Goal: Entertainment & Leisure: Consume media (video, audio)

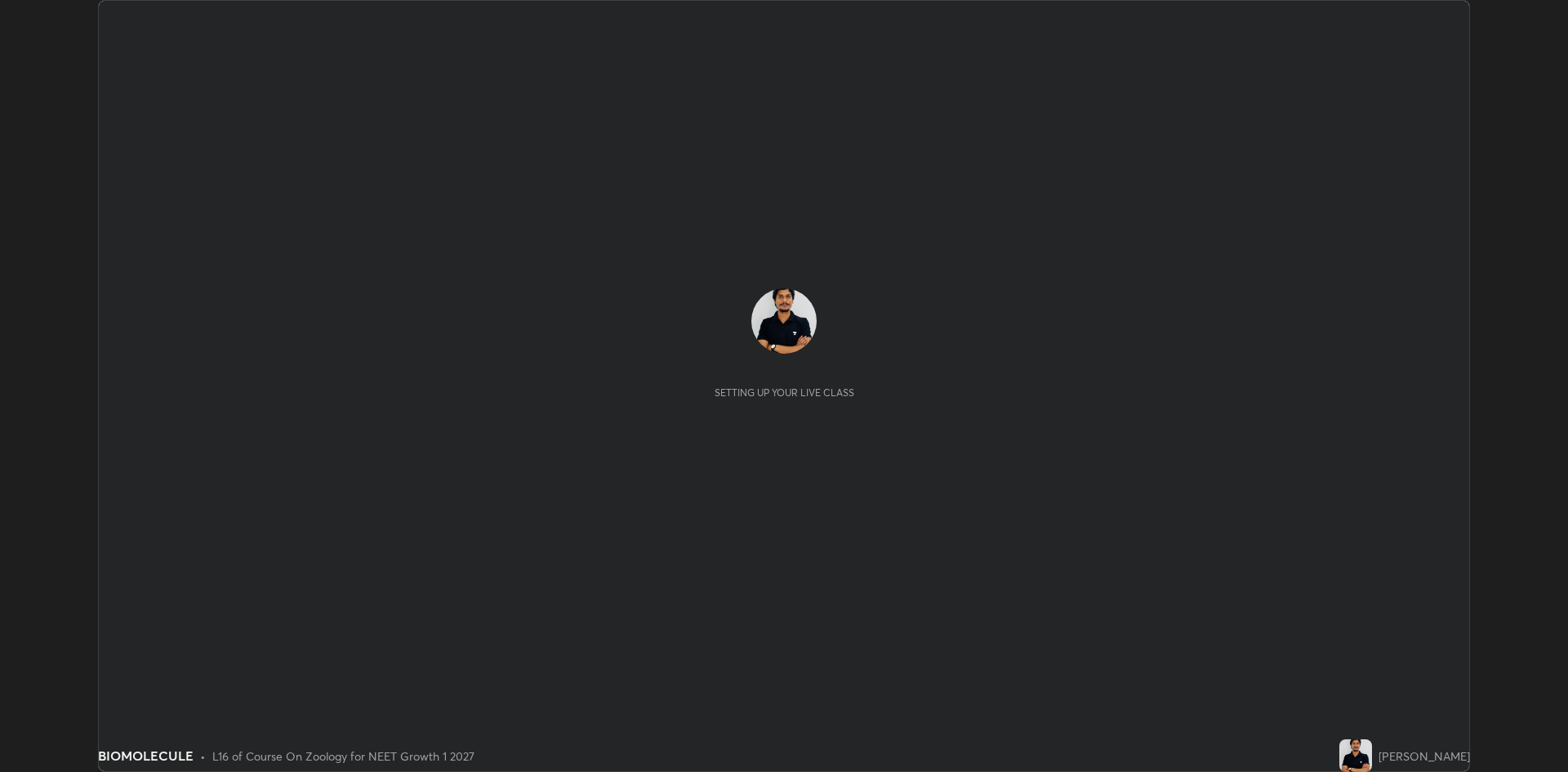
scroll to position [772, 1568]
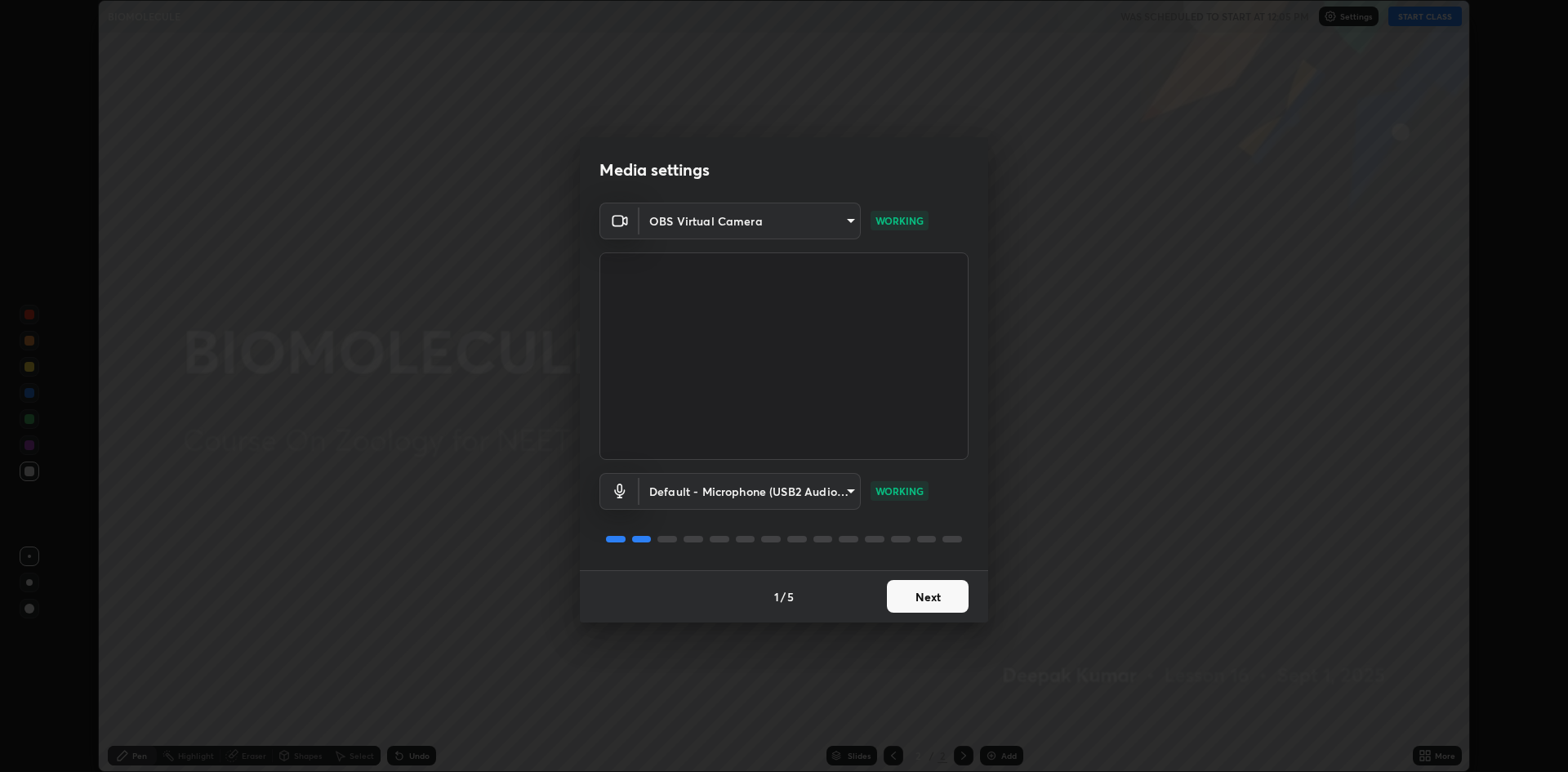
click at [918, 595] on button "Next" at bounding box center [927, 597] width 82 height 33
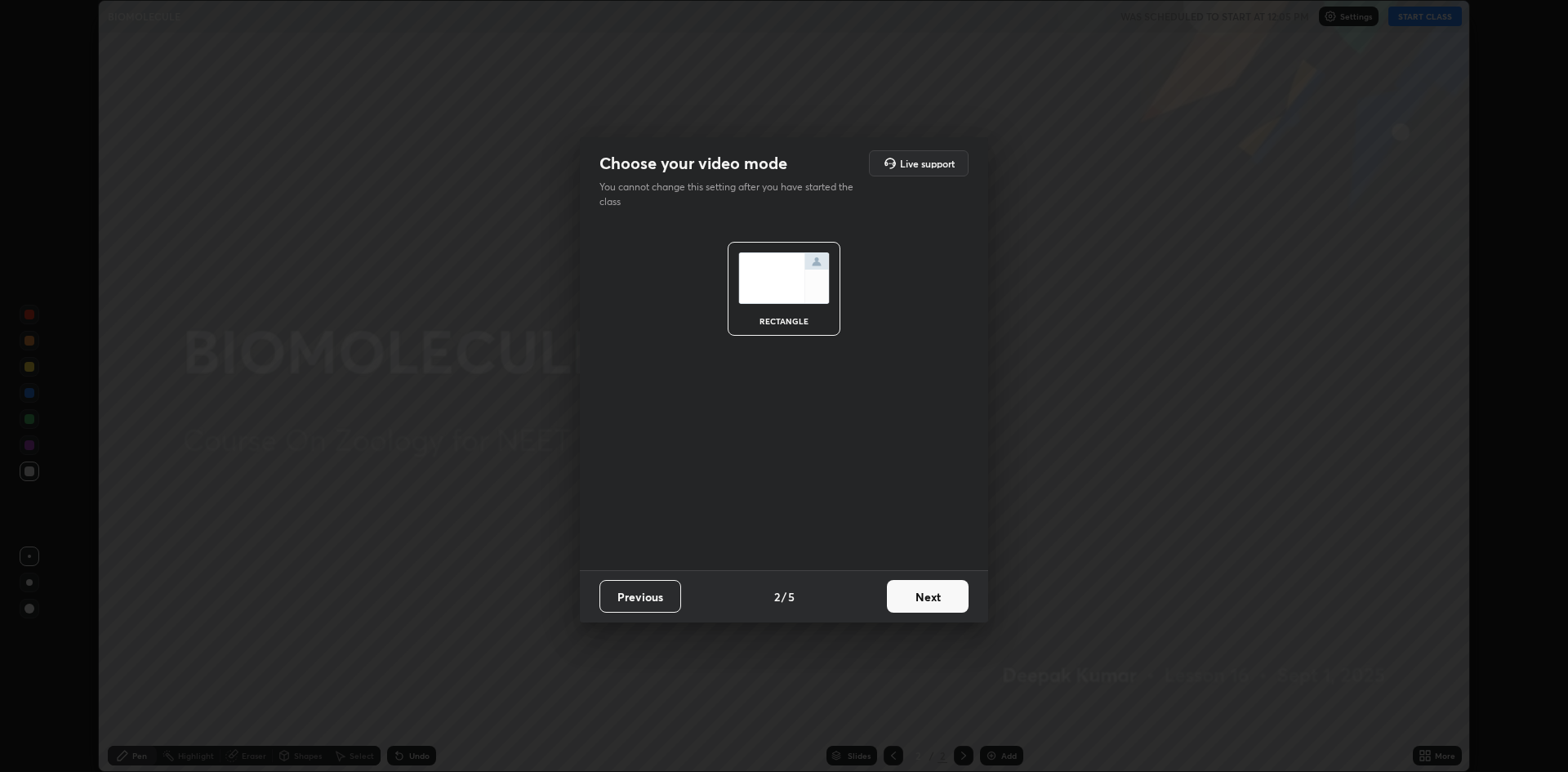
click at [917, 602] on button "Next" at bounding box center [927, 597] width 82 height 33
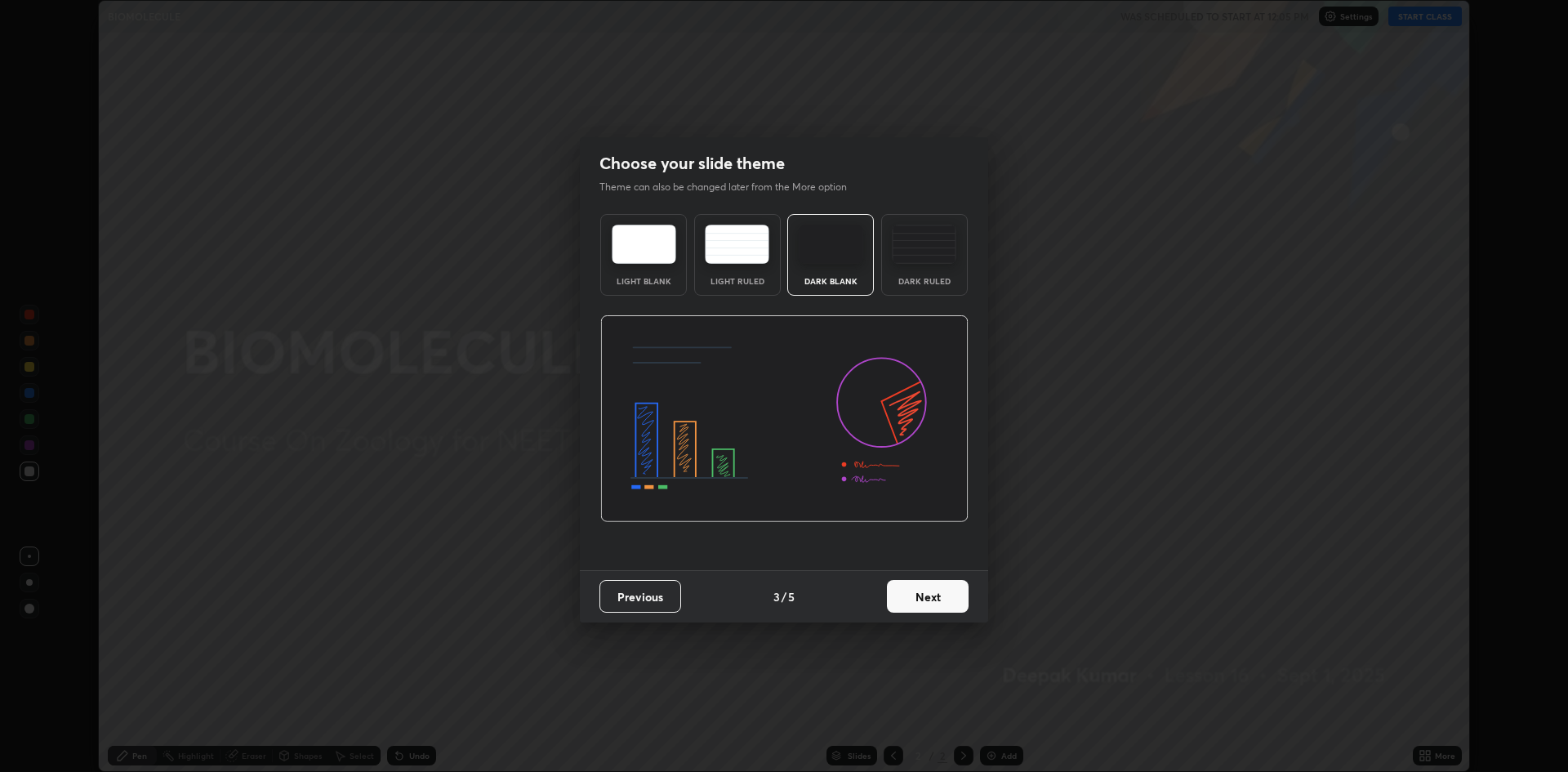
click at [919, 595] on button "Next" at bounding box center [927, 597] width 82 height 33
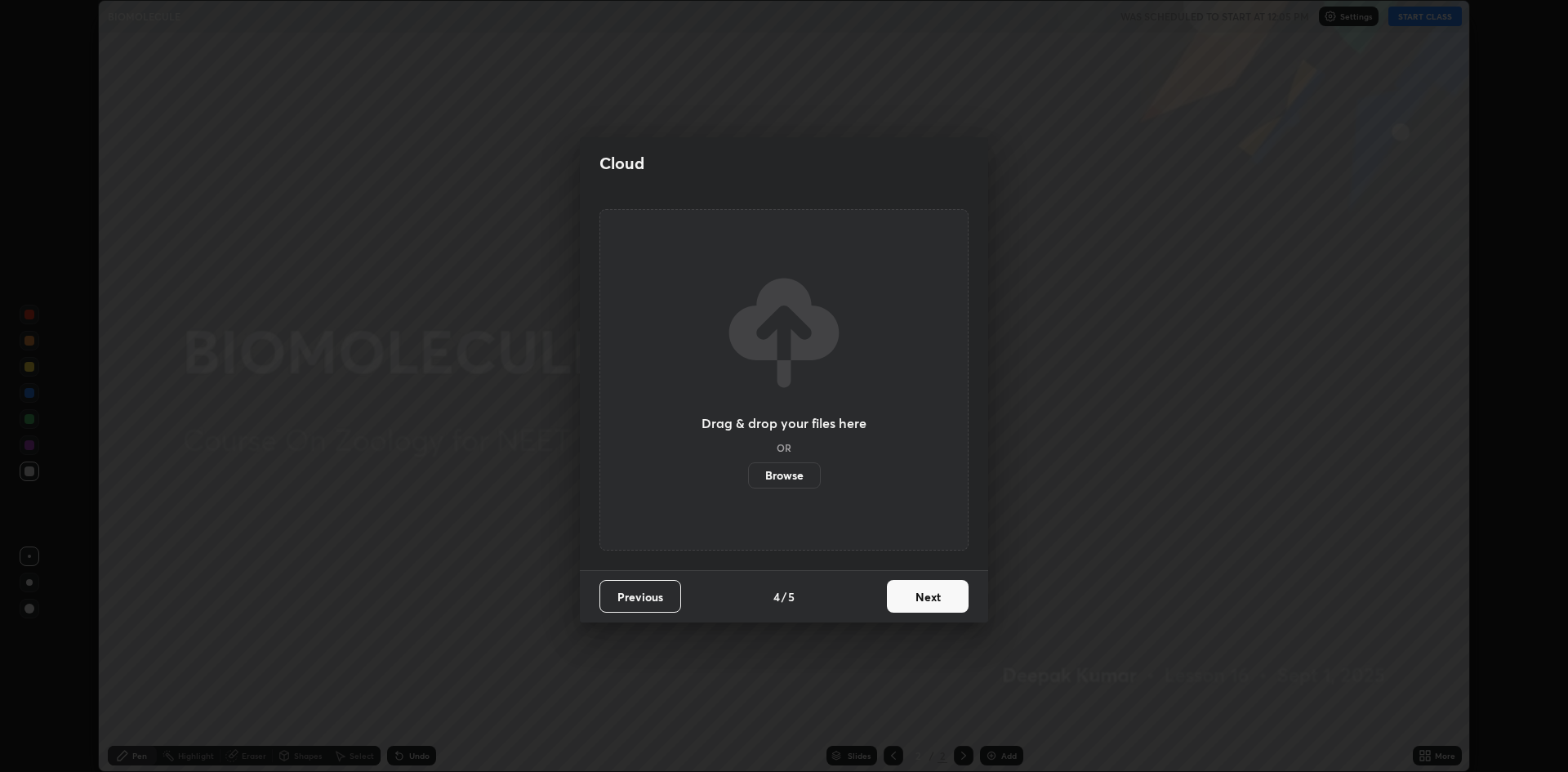
click at [918, 593] on button "Next" at bounding box center [927, 597] width 82 height 33
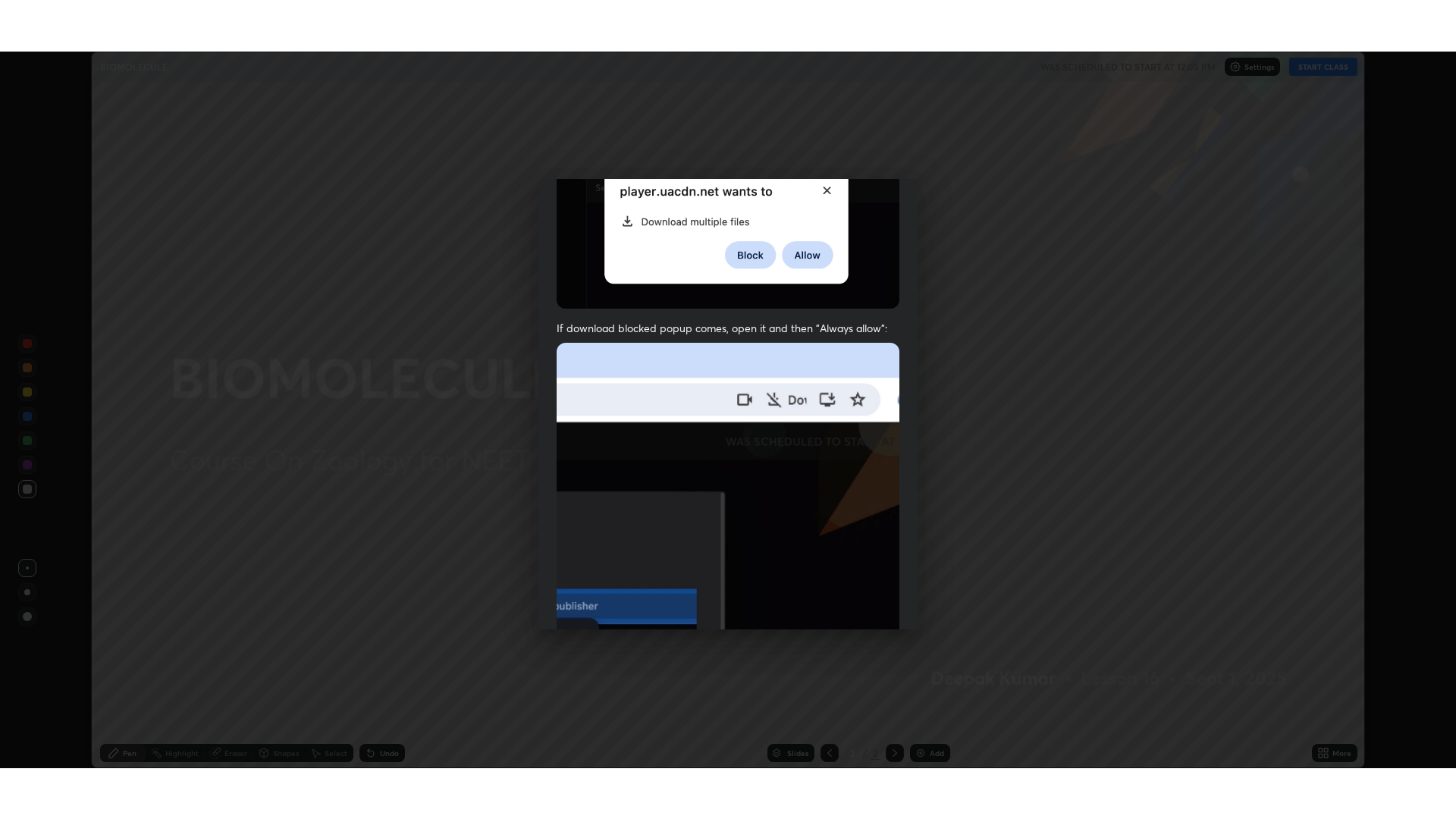
scroll to position [308, 0]
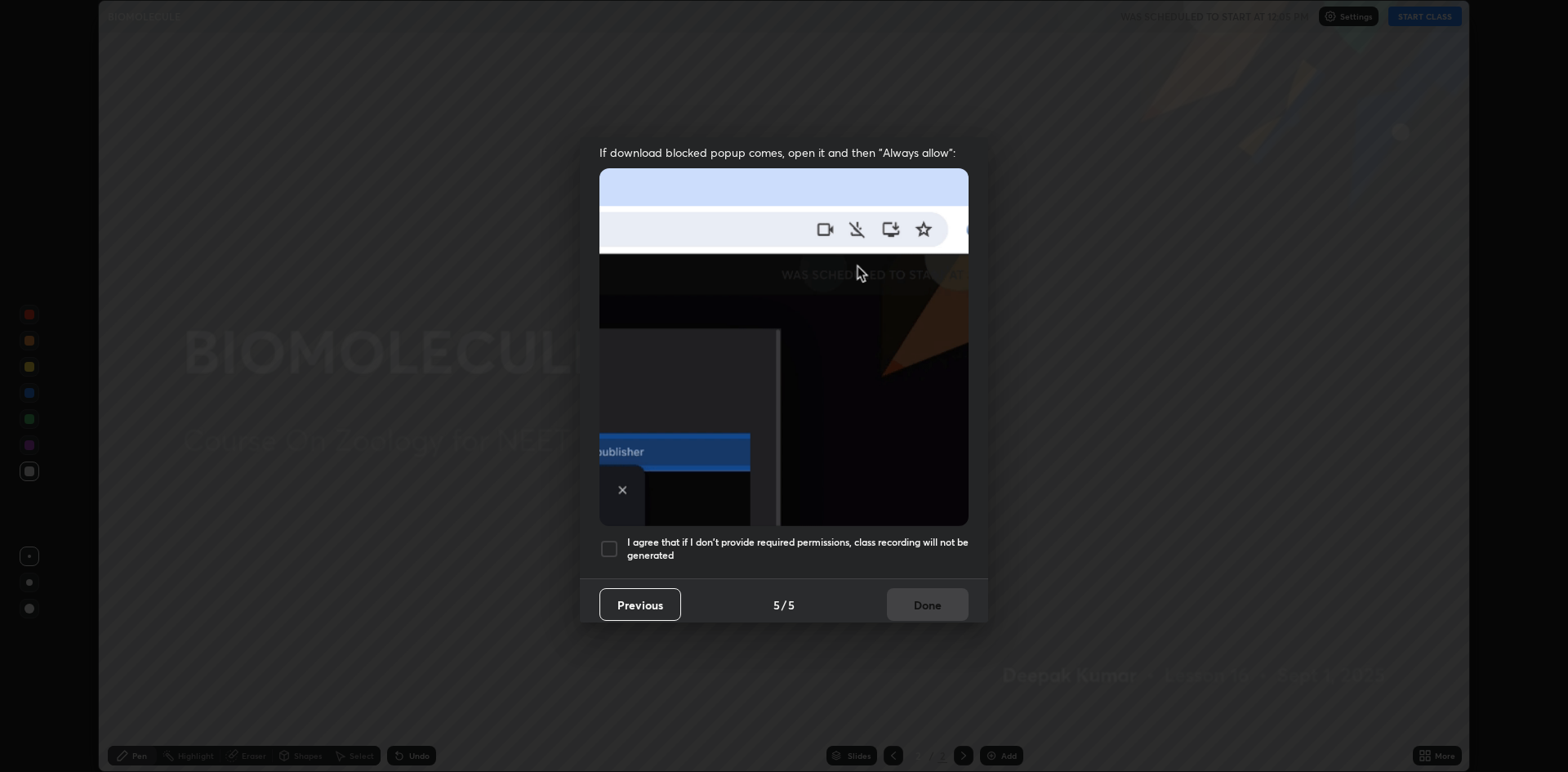
click at [643, 535] on h5 "I agree that if I don't provide required permissions, class recording will not …" at bounding box center [798, 548] width 342 height 26
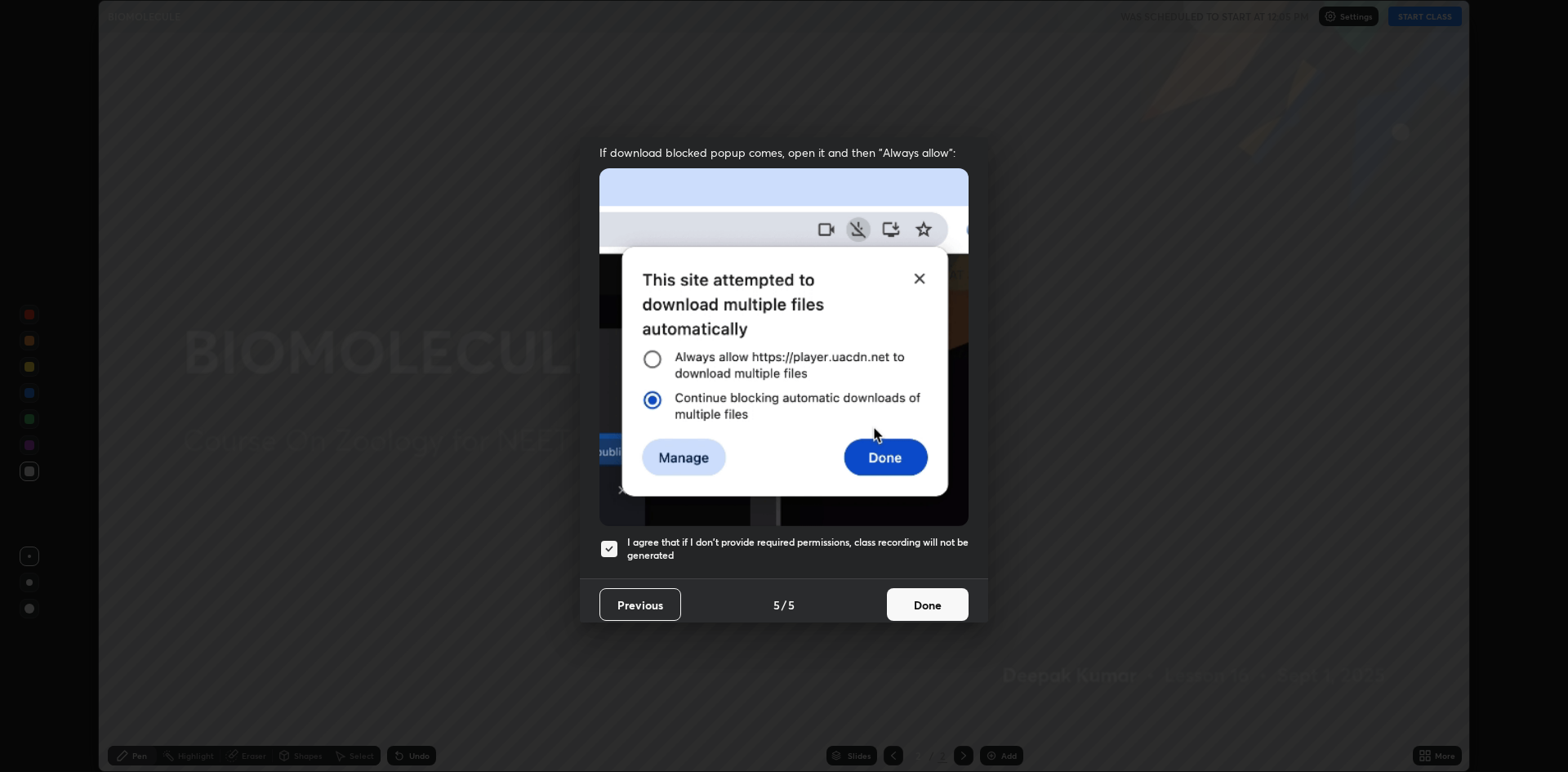
click at [924, 587] on button "Done" at bounding box center [927, 604] width 82 height 33
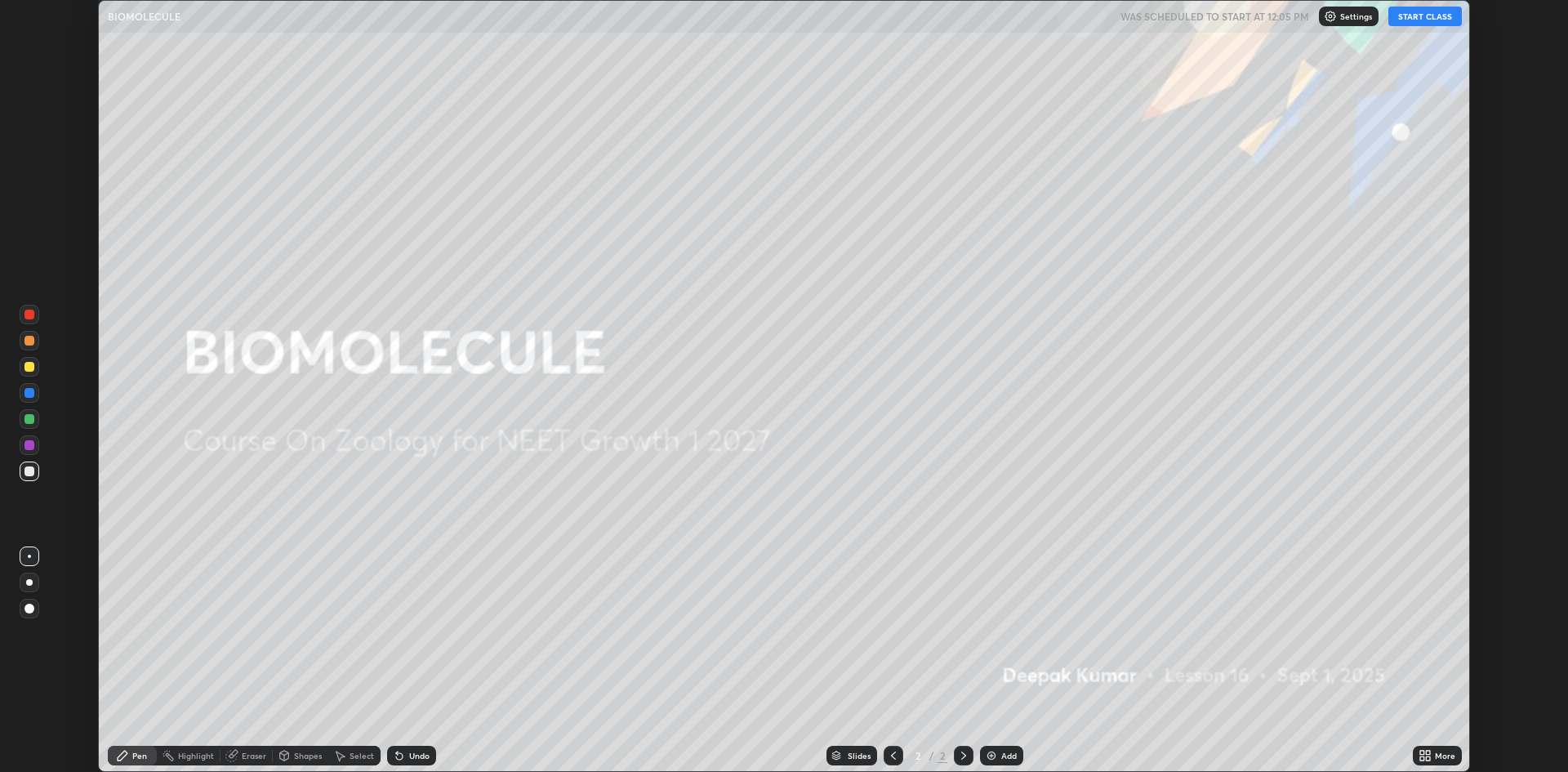
click at [1435, 19] on button "START CLASS" at bounding box center [1425, 16] width 73 height 19
click at [1435, 757] on div "More" at bounding box center [1445, 755] width 20 height 8
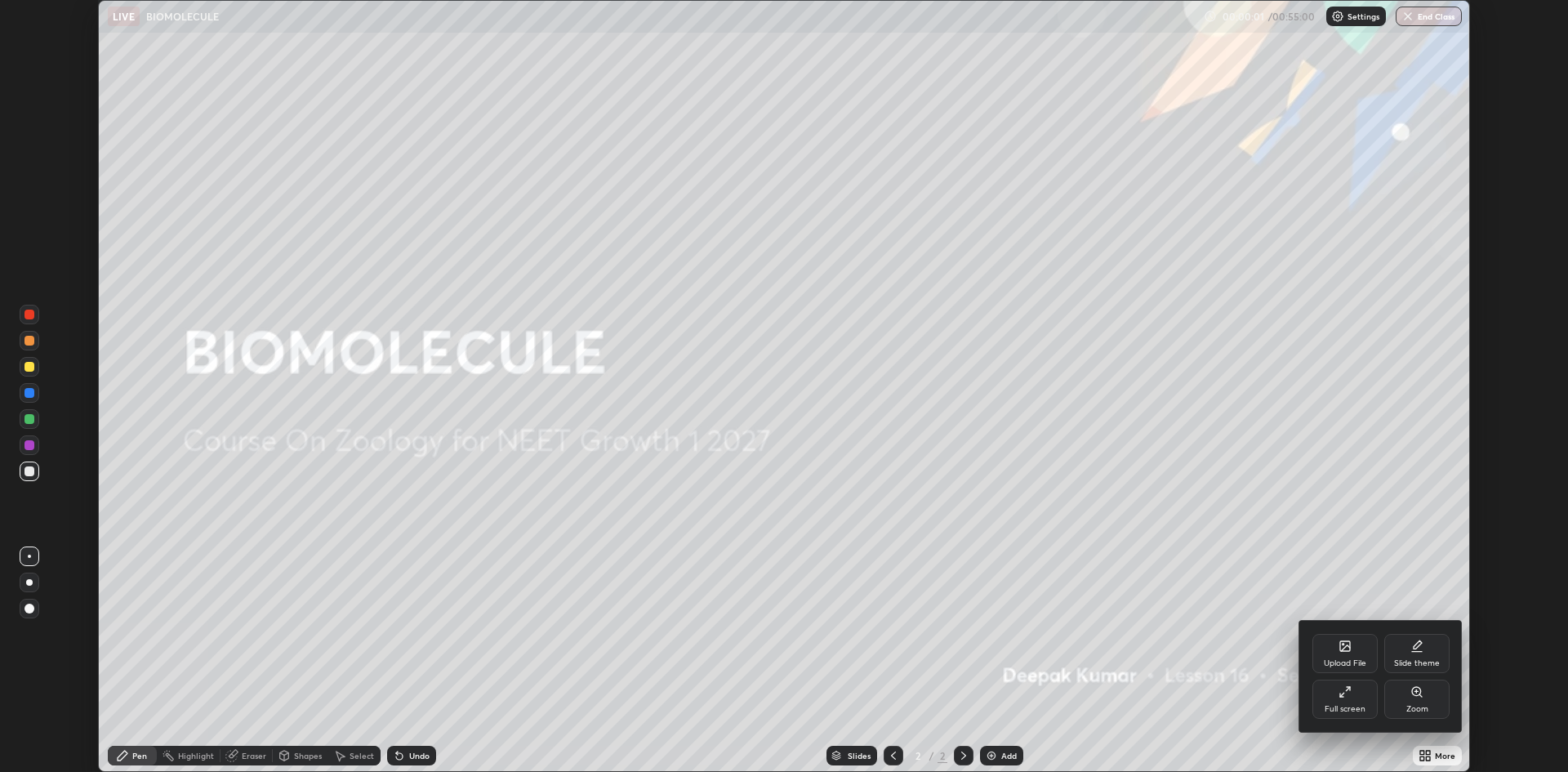
click at [1340, 698] on div "Full screen" at bounding box center [1344, 699] width 65 height 39
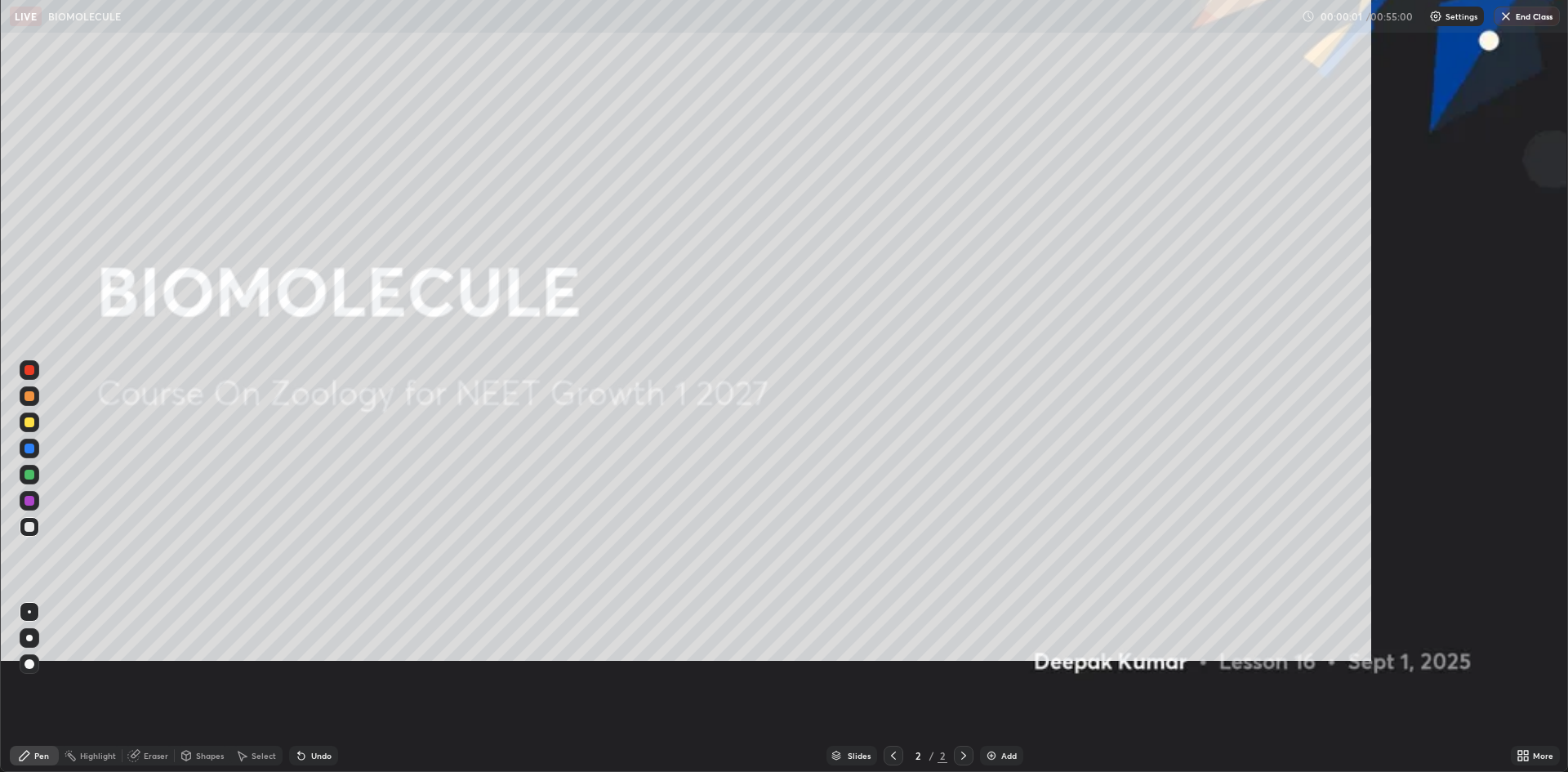
scroll to position [882, 1568]
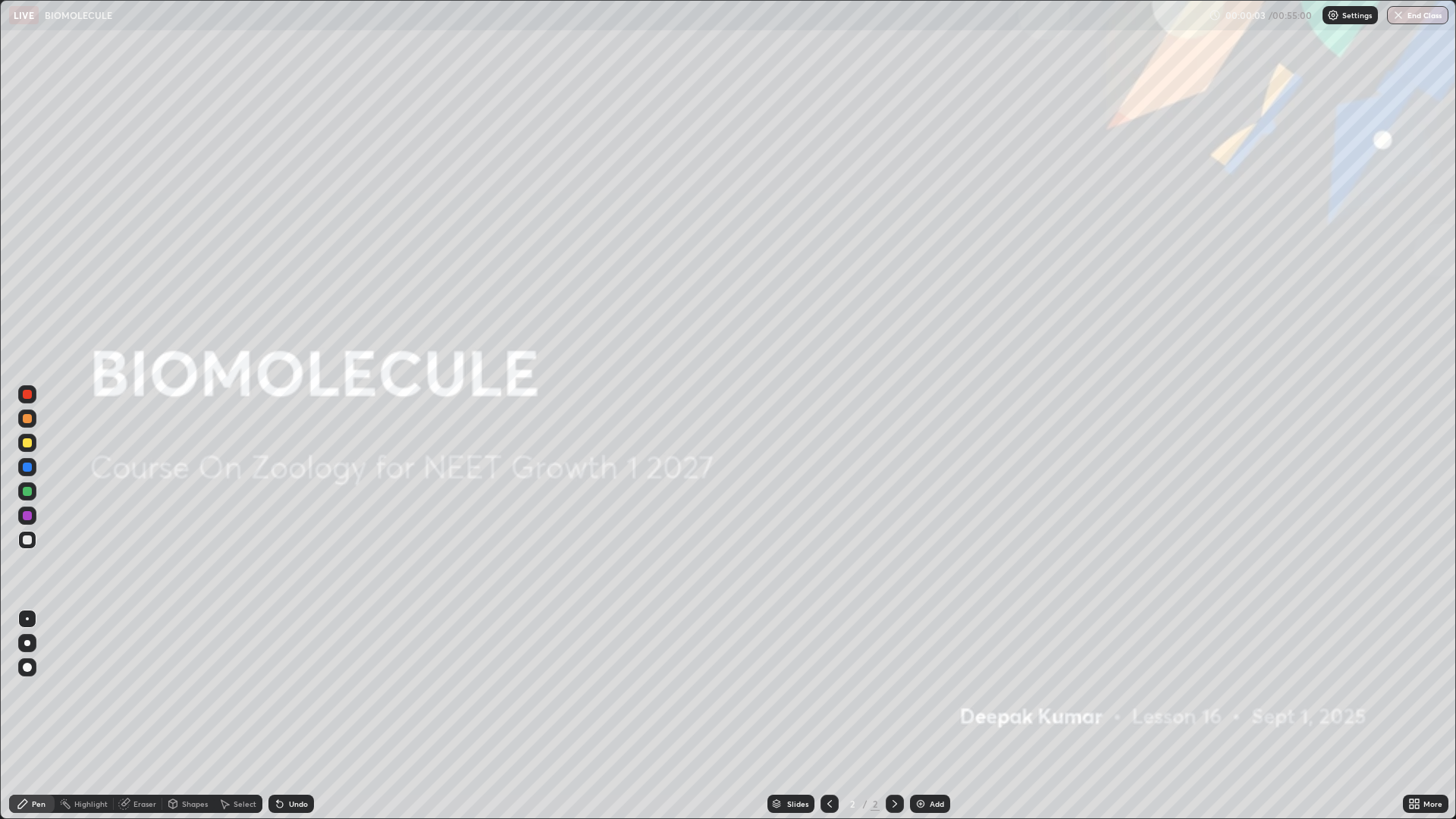
click at [923, 716] on img at bounding box center [921, 804] width 12 height 12
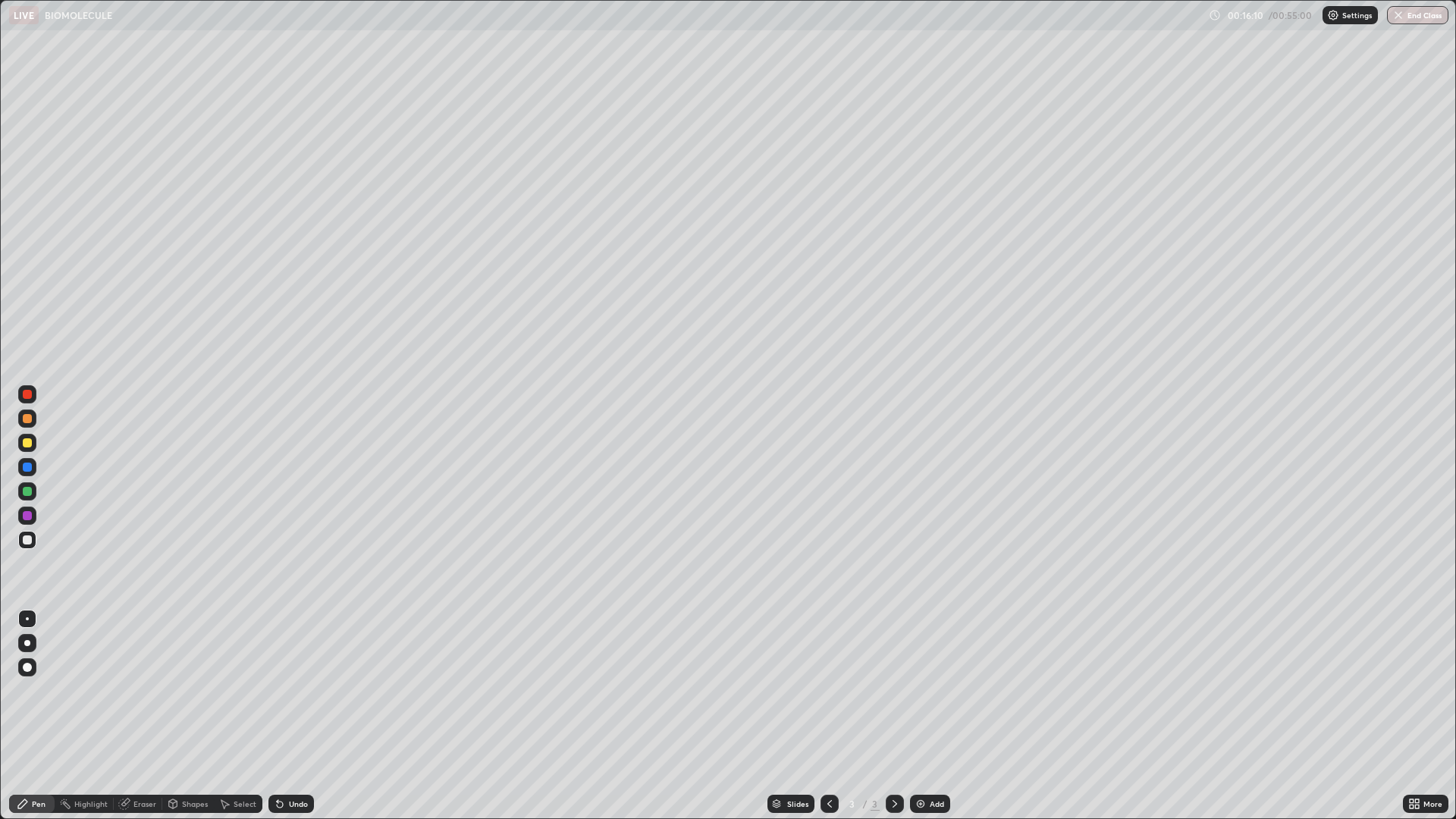
click at [29, 395] on div at bounding box center [27, 394] width 9 height 9
click at [130, 716] on div "Eraser" at bounding box center [137, 803] width 49 height 18
click at [38, 716] on div "Pen" at bounding box center [38, 803] width 14 height 8
click at [1416, 17] on button "End Class" at bounding box center [1418, 14] width 61 height 18
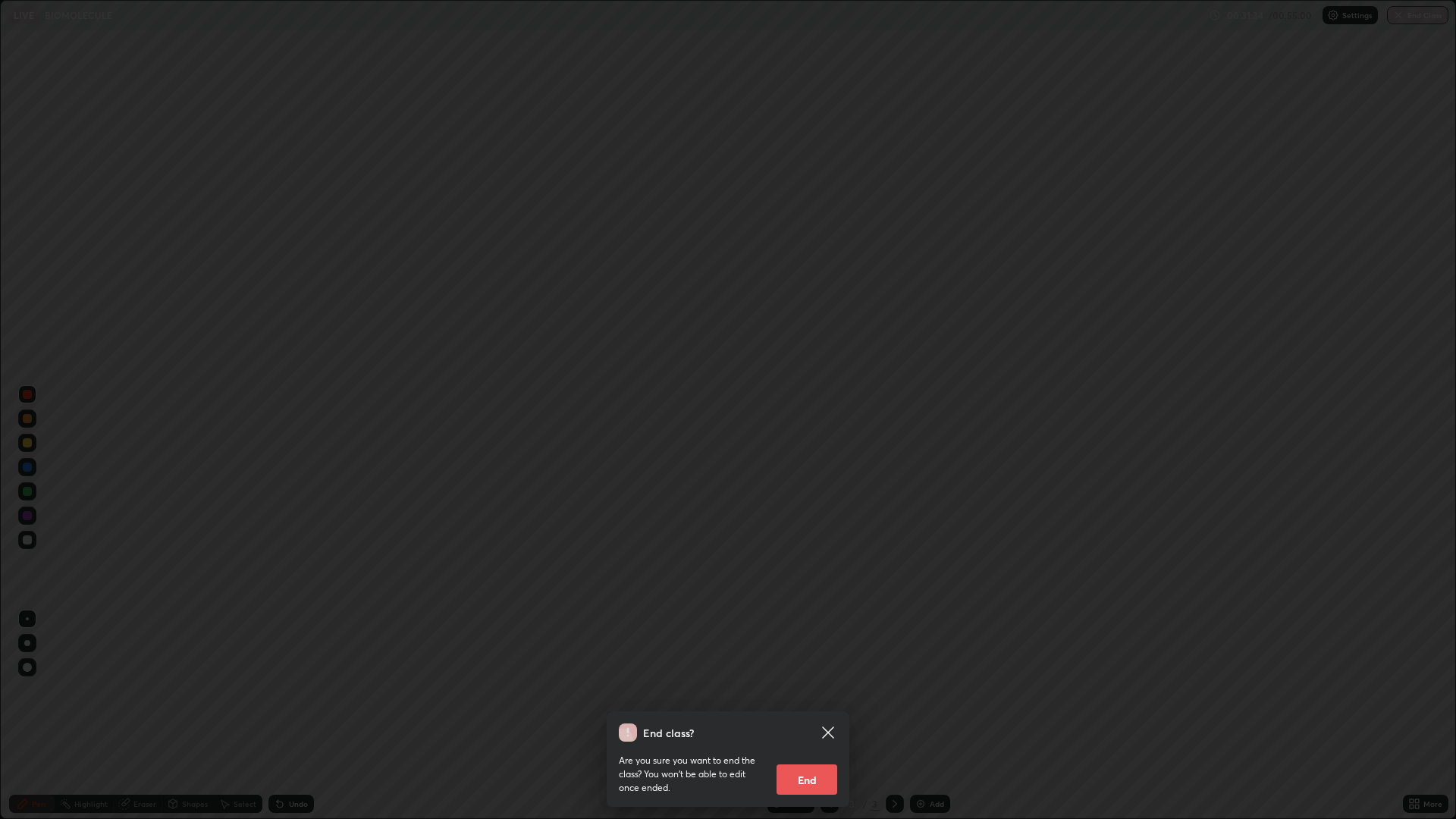
click at [827, 716] on icon at bounding box center [827, 731] width 11 height 11
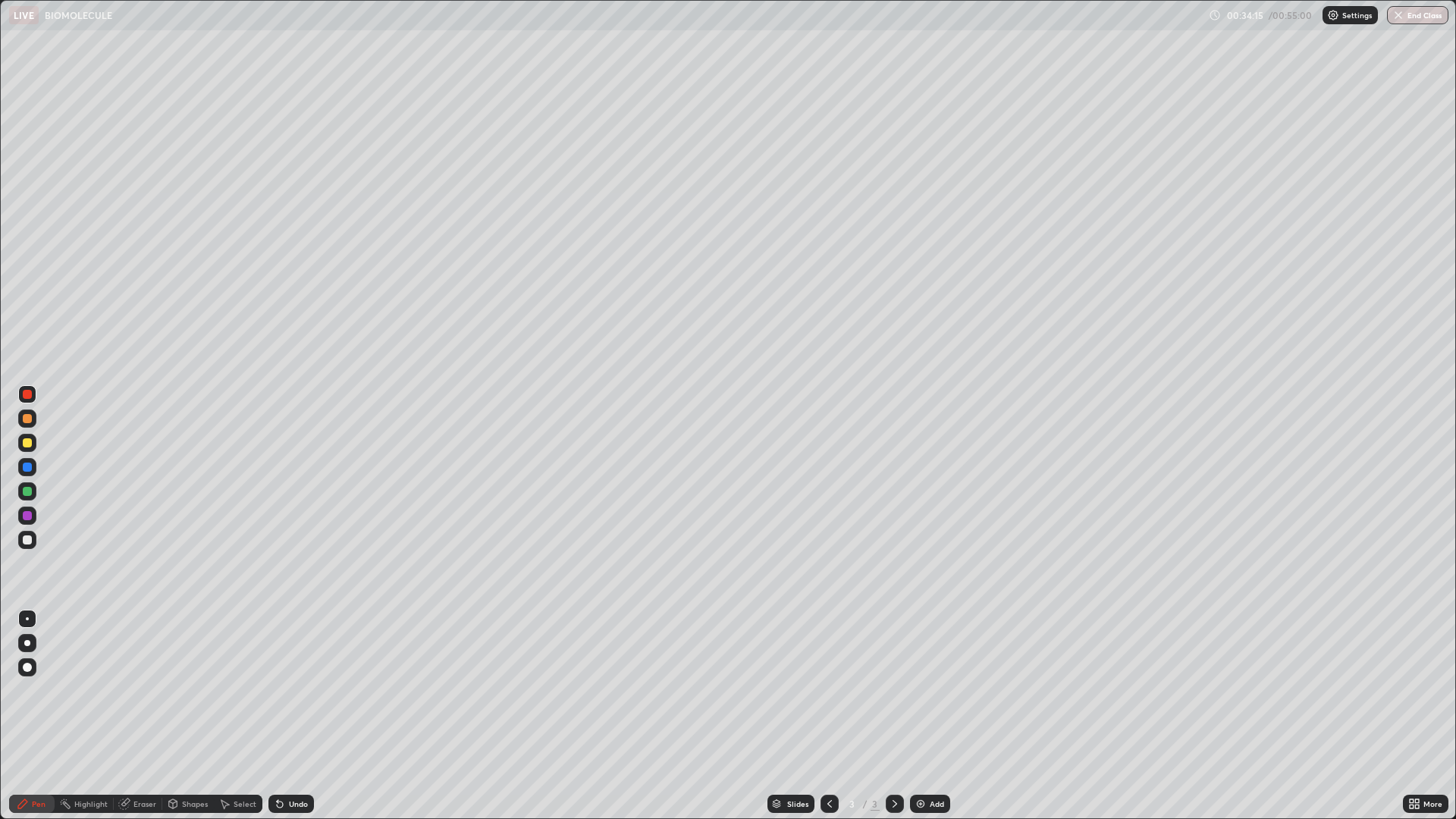
click at [1414, 17] on button "End Class" at bounding box center [1418, 14] width 61 height 18
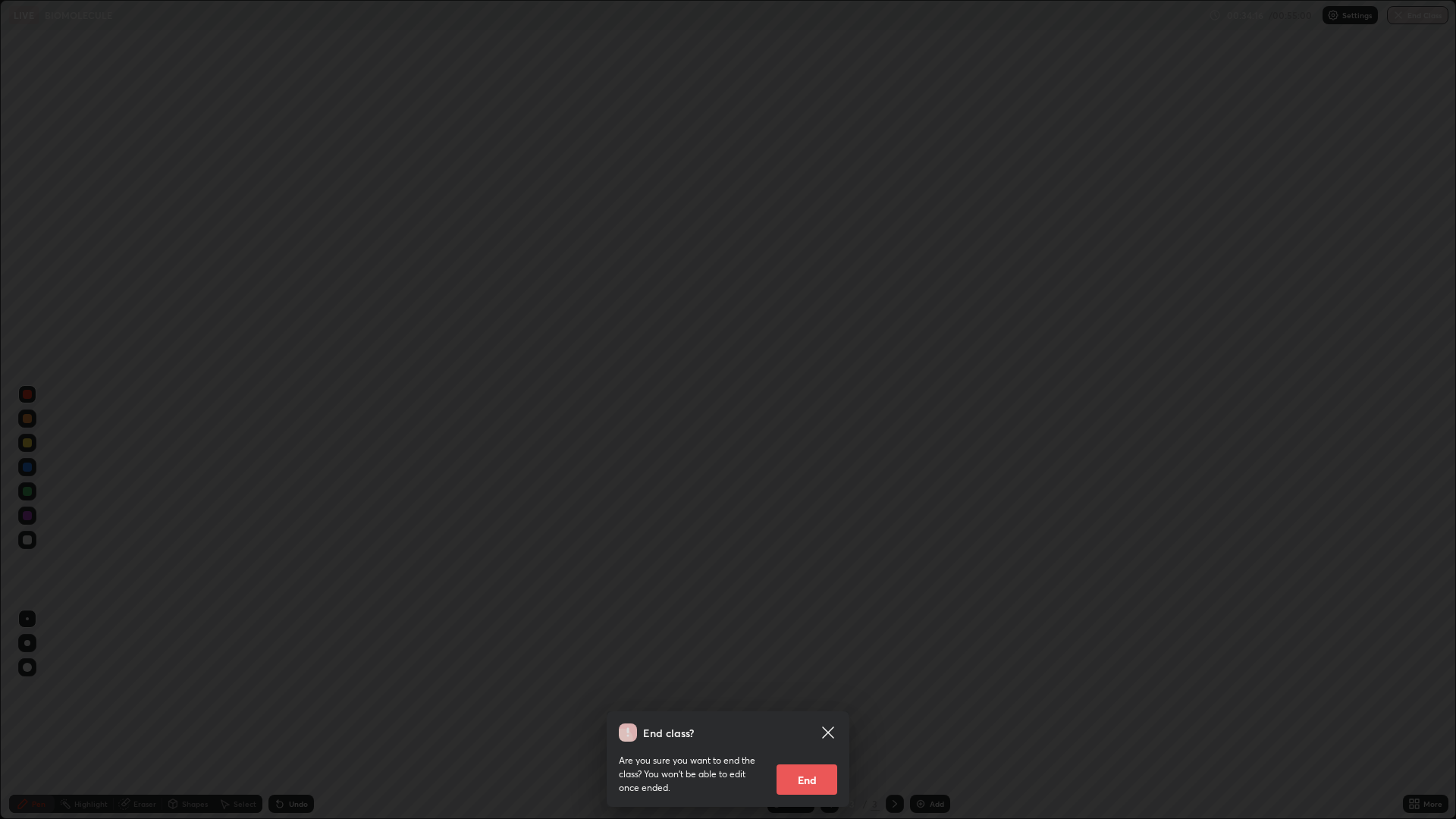
click at [817, 716] on button "End" at bounding box center [806, 780] width 61 height 31
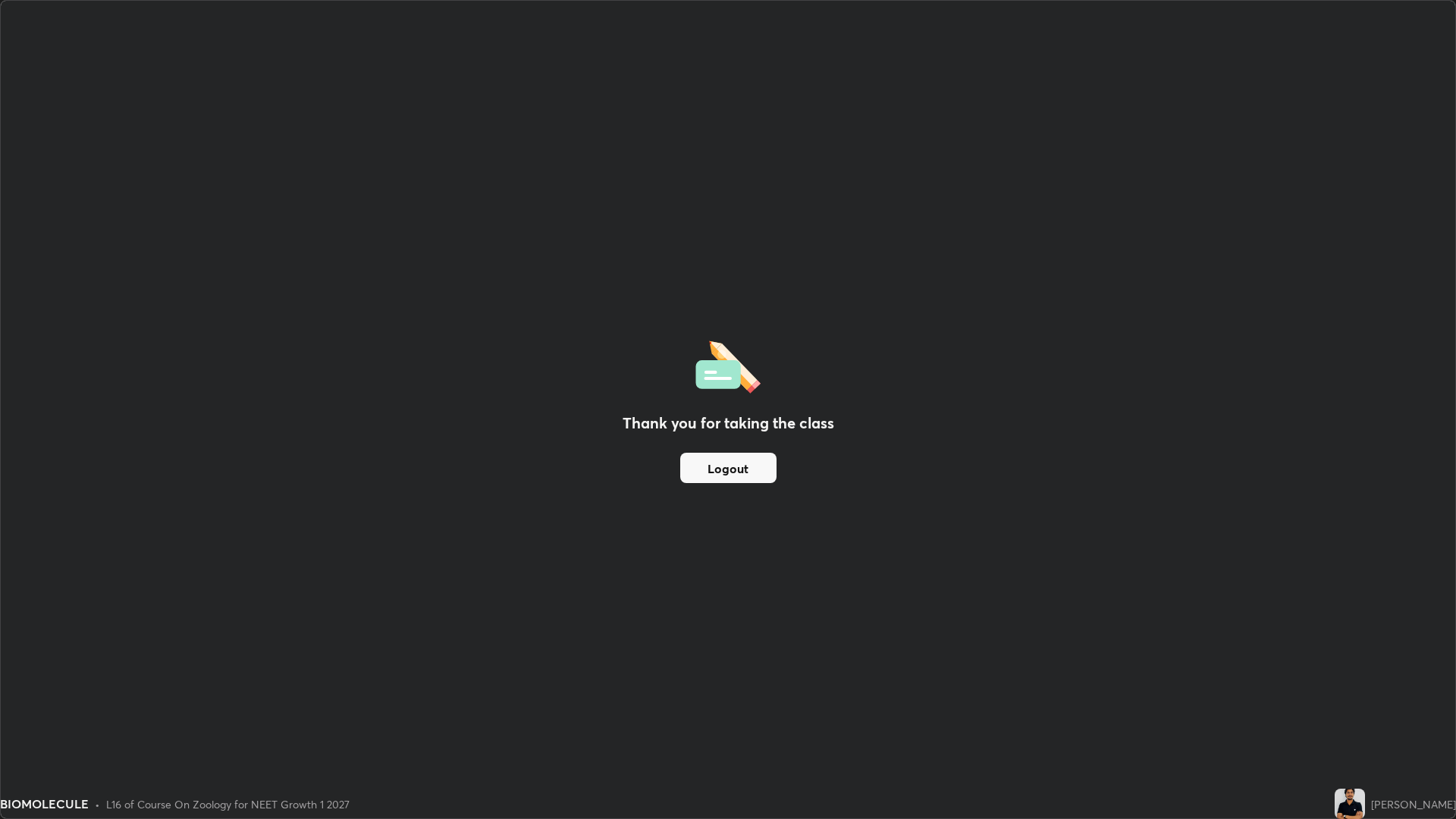
click at [747, 470] on button "Logout" at bounding box center [728, 468] width 96 height 31
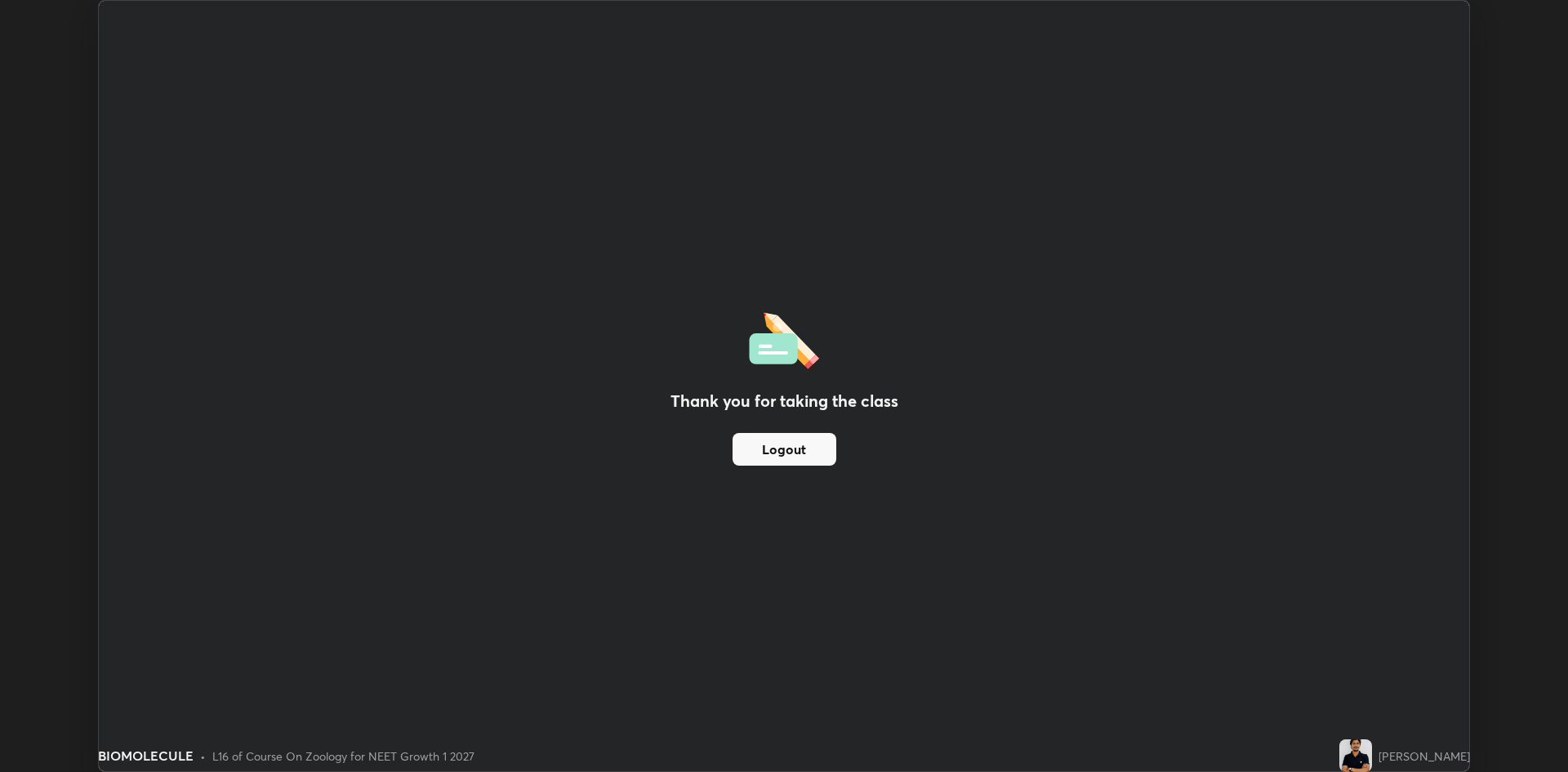
scroll to position [80878, 80089]
